Goal: Information Seeking & Learning: Understand process/instructions

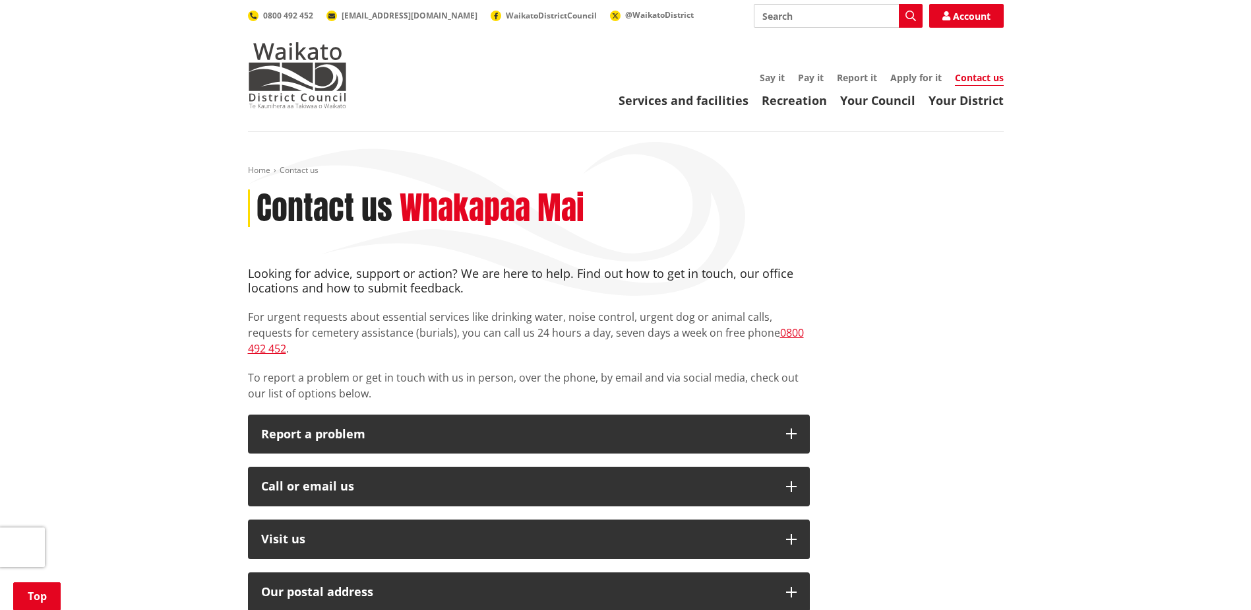
scroll to position [220, 0]
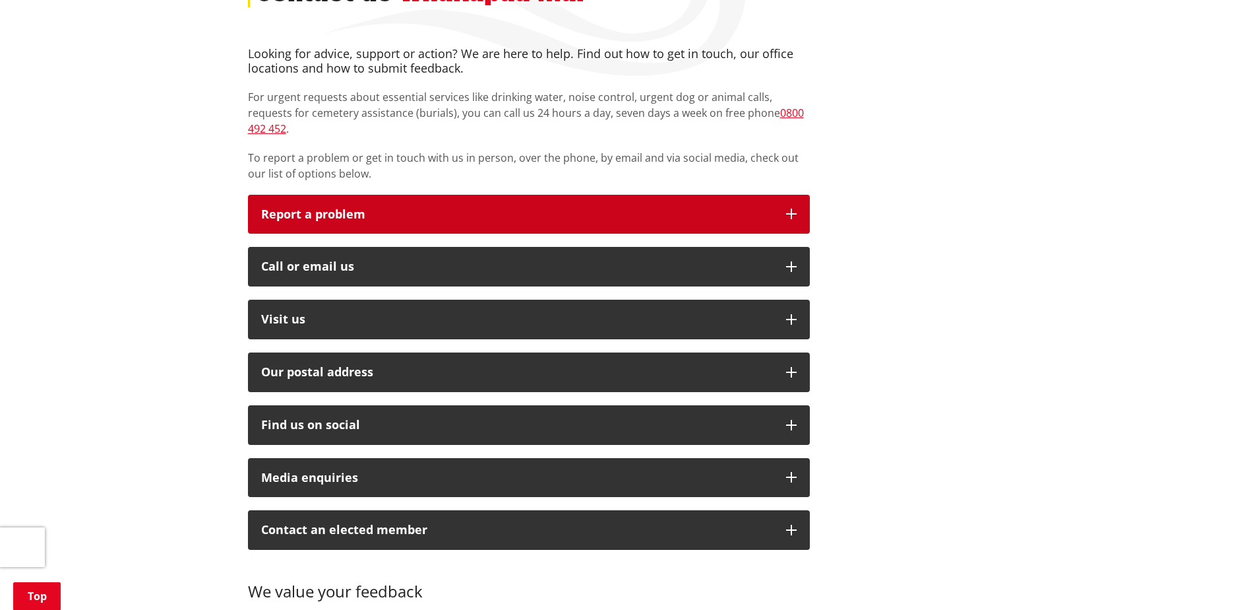
drag, startPoint x: 785, startPoint y: 195, endPoint x: 776, endPoint y: 203, distance: 12.2
click at [784, 195] on button "Report a problem" at bounding box center [529, 215] width 562 height 40
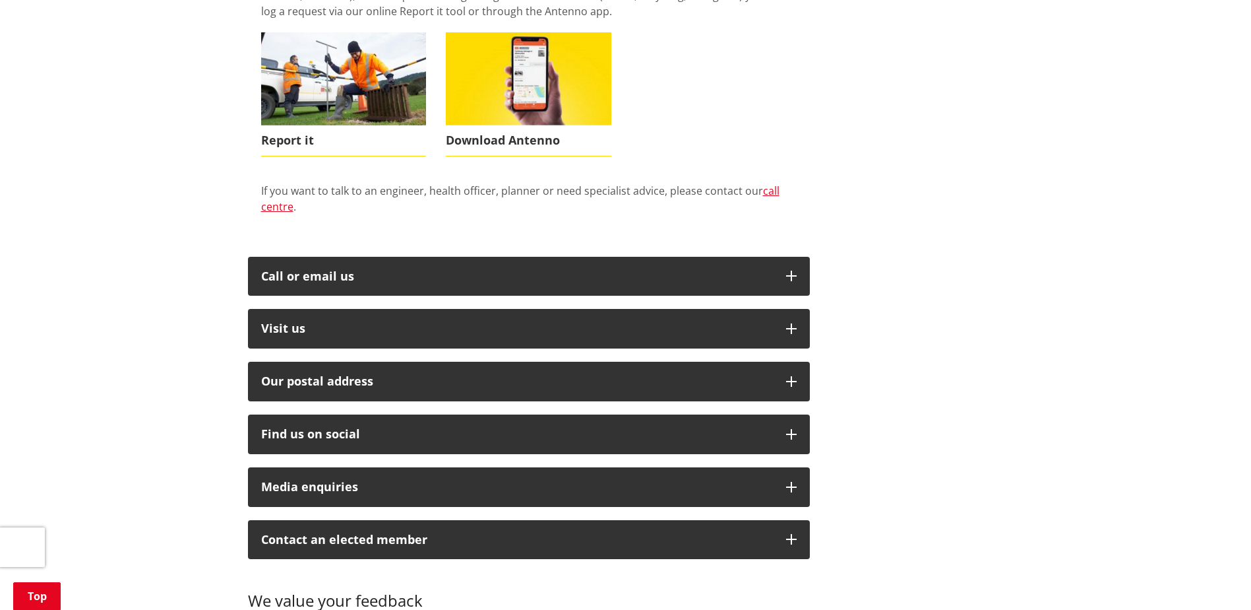
scroll to position [550, 0]
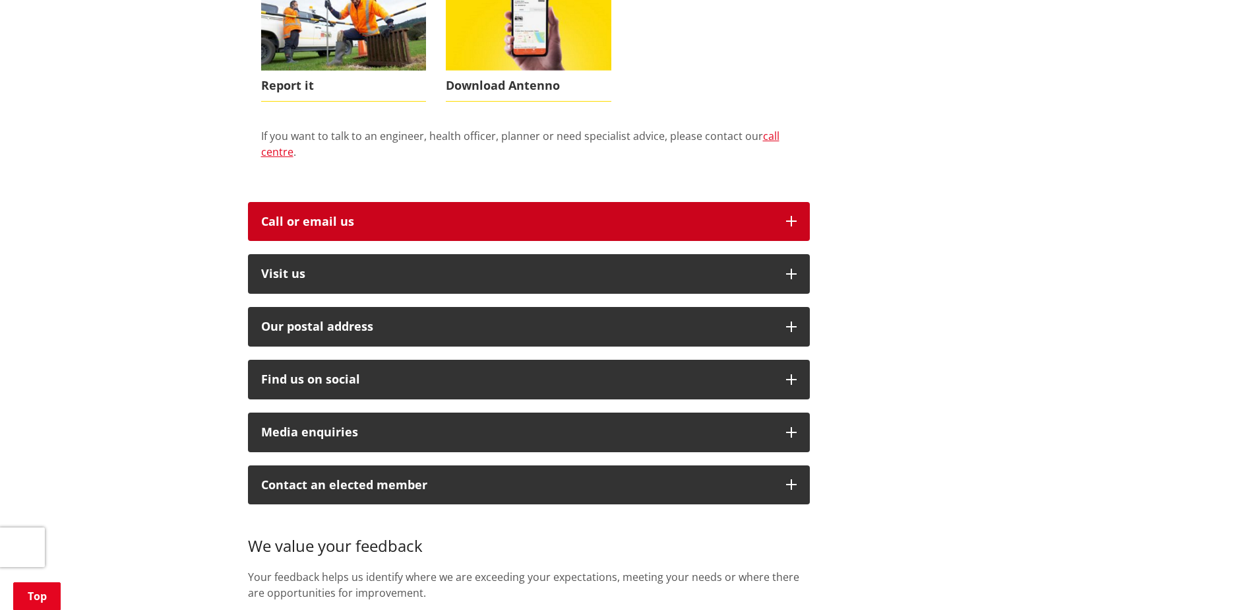
drag, startPoint x: 790, startPoint y: 198, endPoint x: 771, endPoint y: 214, distance: 24.8
click at [788, 202] on button "Call or email us" at bounding box center [529, 222] width 562 height 40
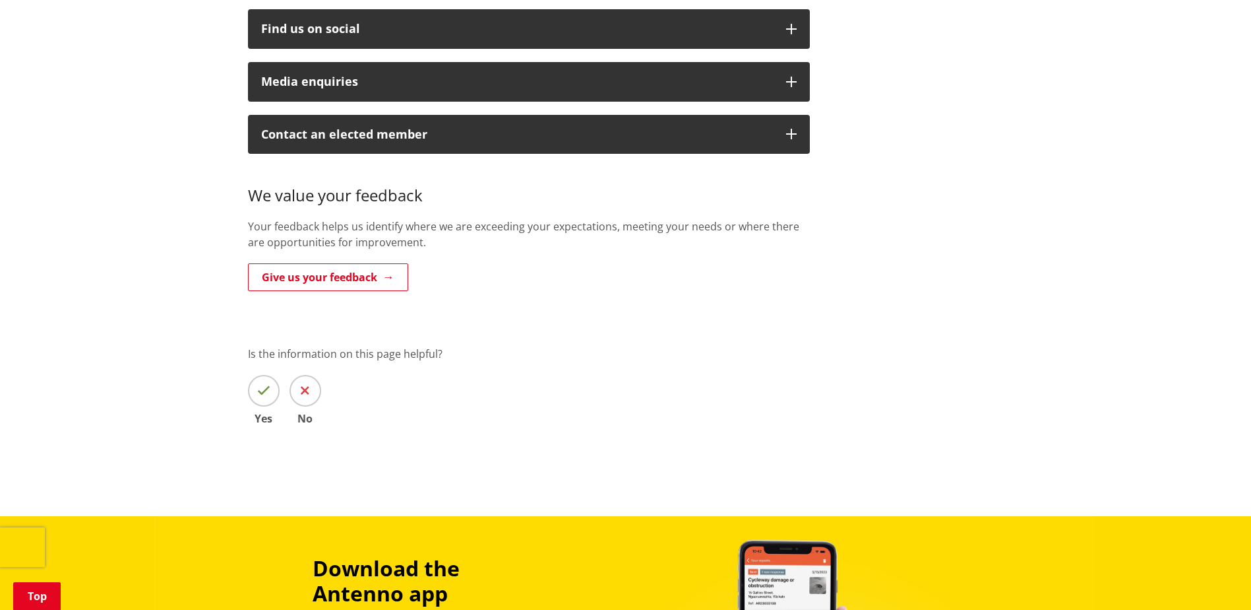
scroll to position [770, 0]
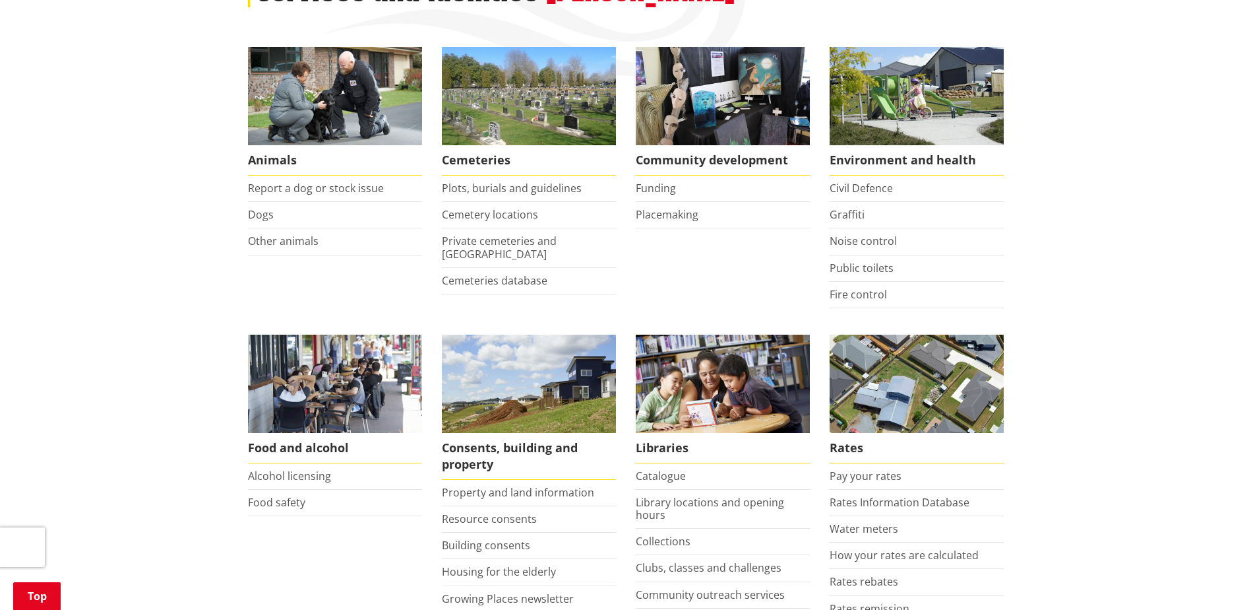
scroll to position [330, 0]
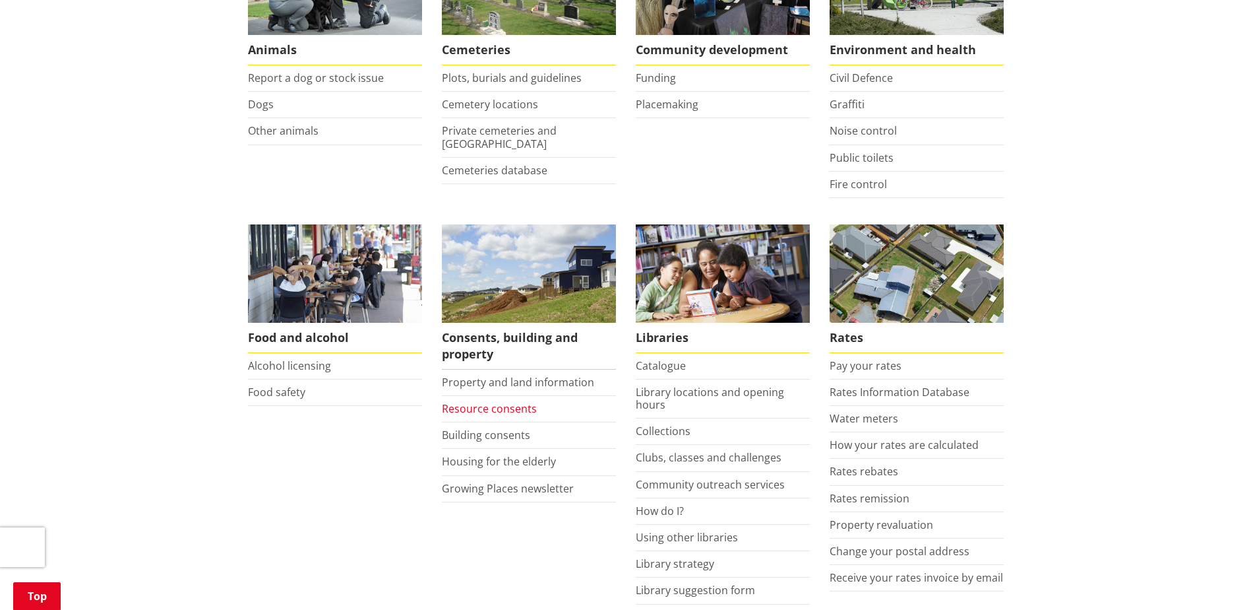
click at [519, 408] on link "Resource consents" at bounding box center [489, 408] width 95 height 15
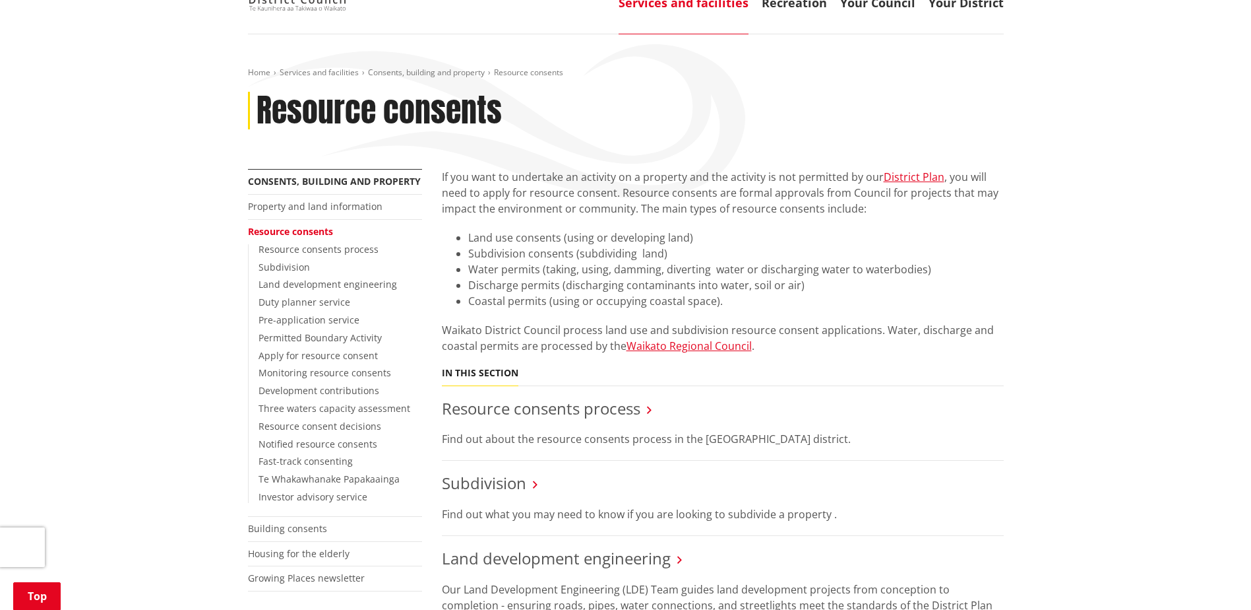
scroll to position [220, 0]
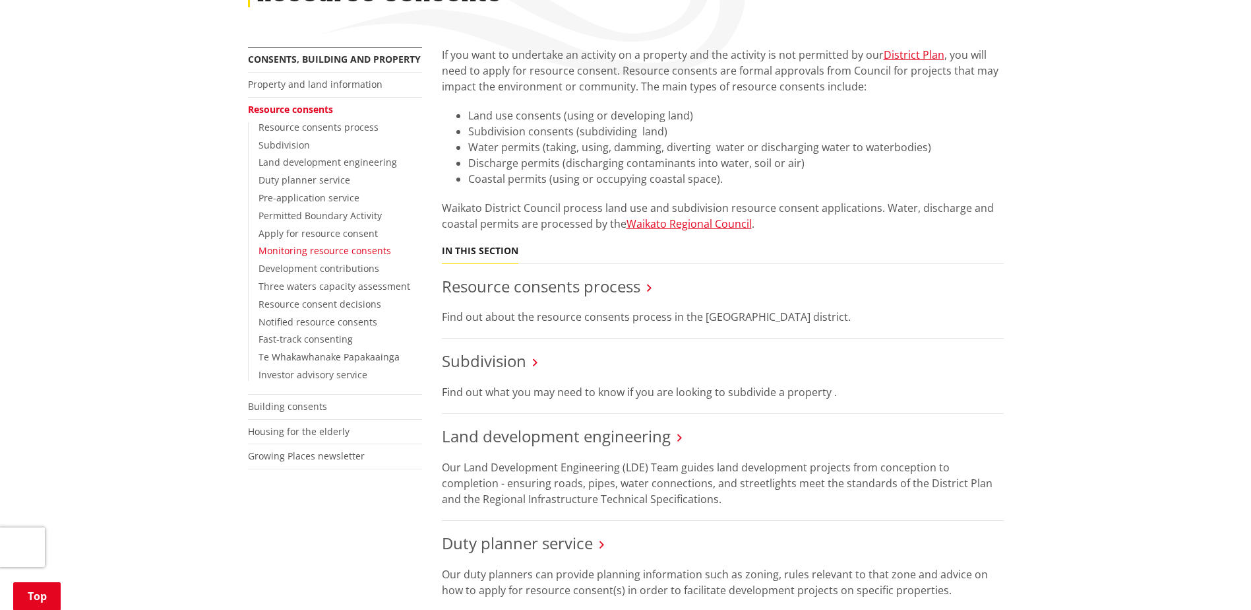
click at [300, 250] on link "Monitoring resource consents" at bounding box center [325, 250] width 133 height 13
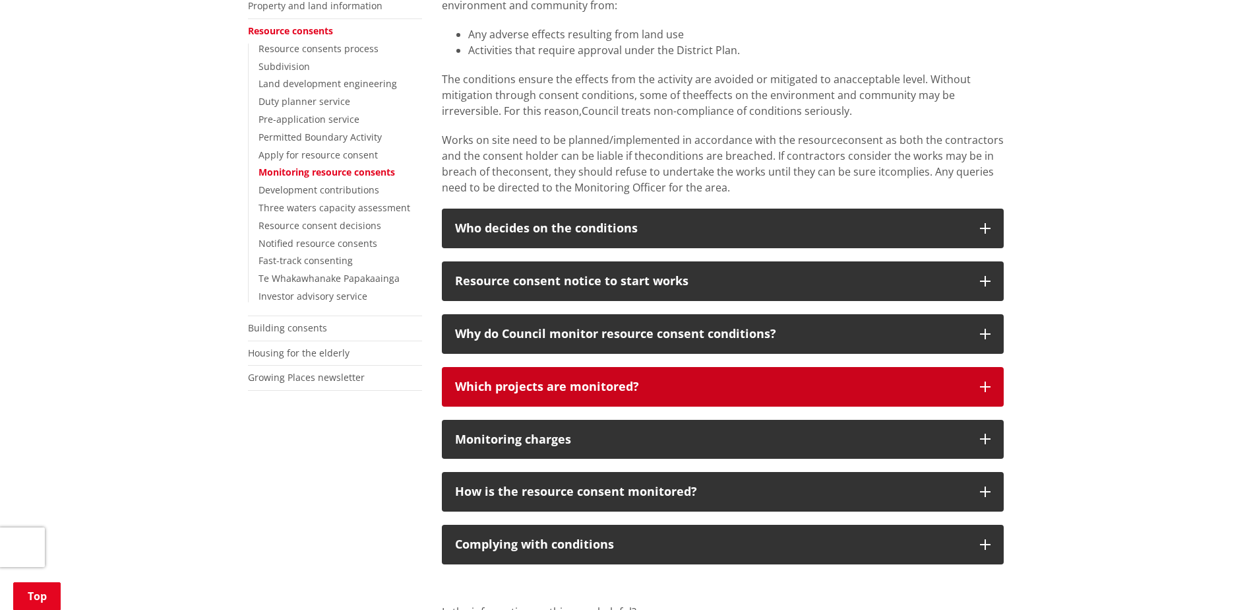
scroll to position [330, 0]
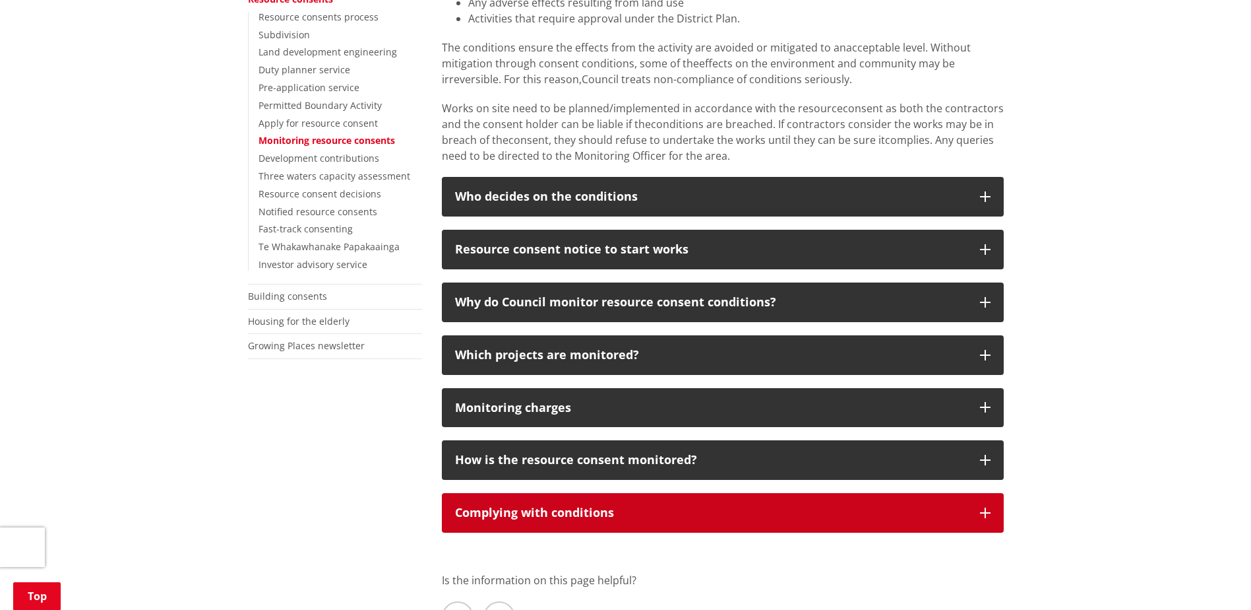
click at [986, 518] on button "Complying with conditions" at bounding box center [723, 513] width 562 height 40
